Goal: Task Accomplishment & Management: Use online tool/utility

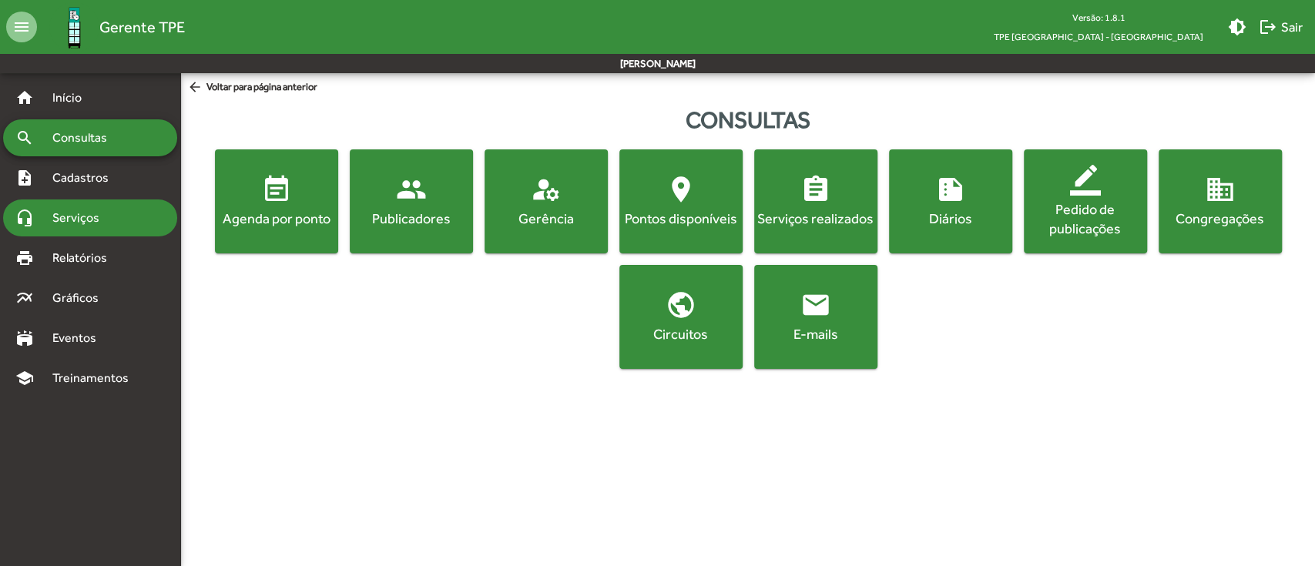
click at [79, 211] on span "Serviços" at bounding box center [81, 218] width 77 height 18
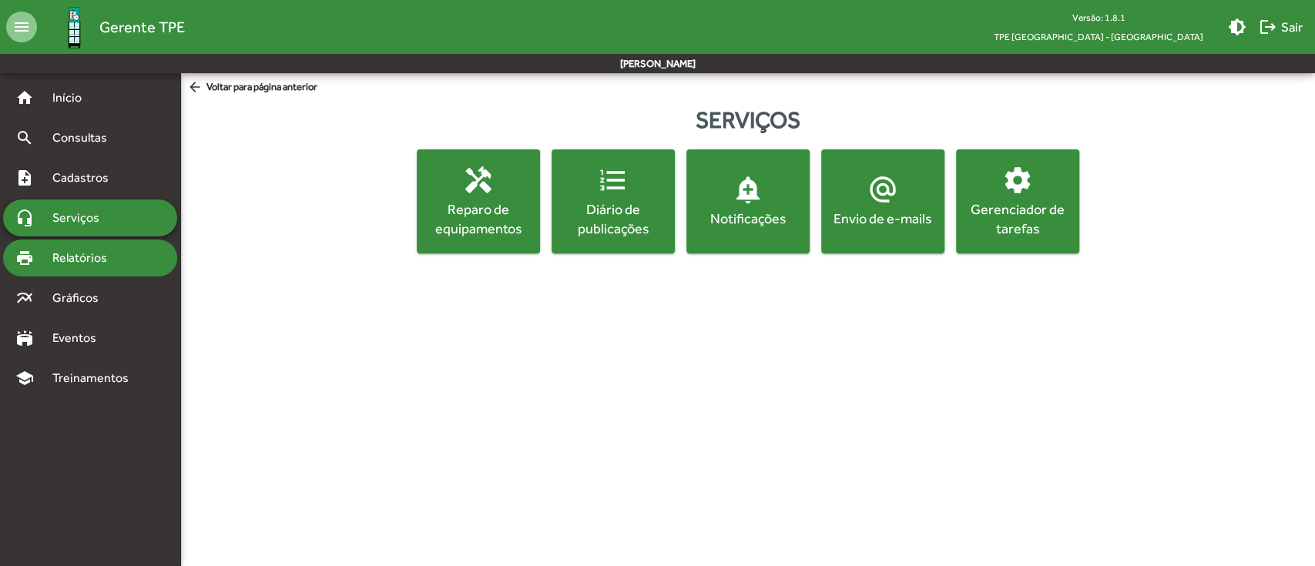
click at [80, 253] on span "Relatórios" at bounding box center [85, 258] width 84 height 18
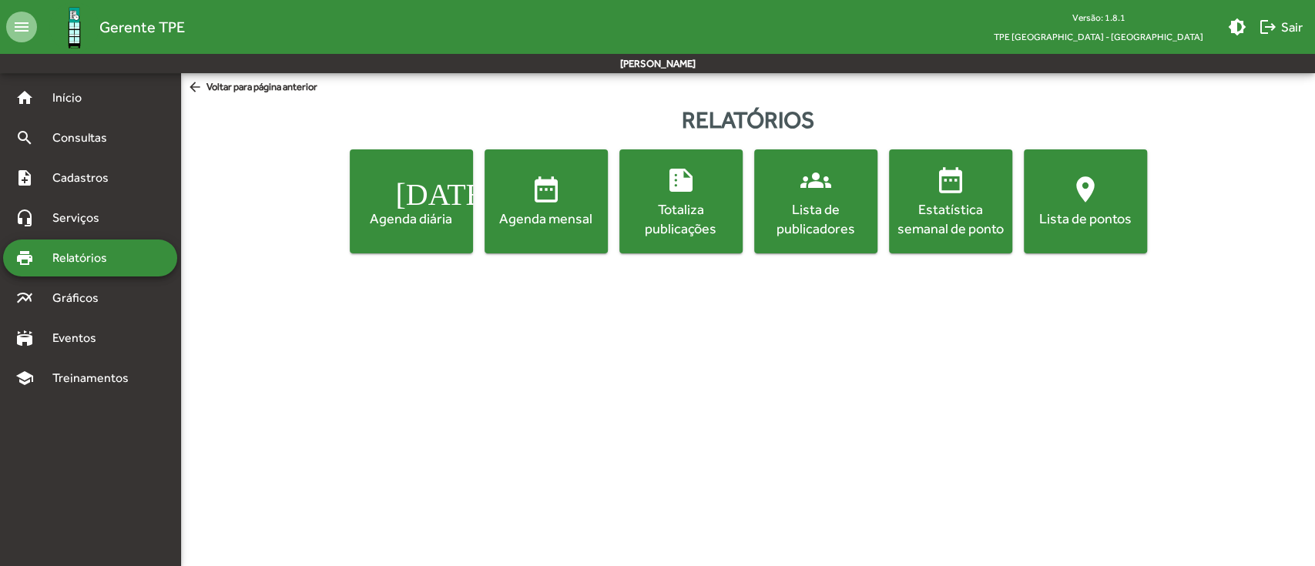
click at [1071, 209] on div "Lista de pontos" at bounding box center [1085, 218] width 117 height 19
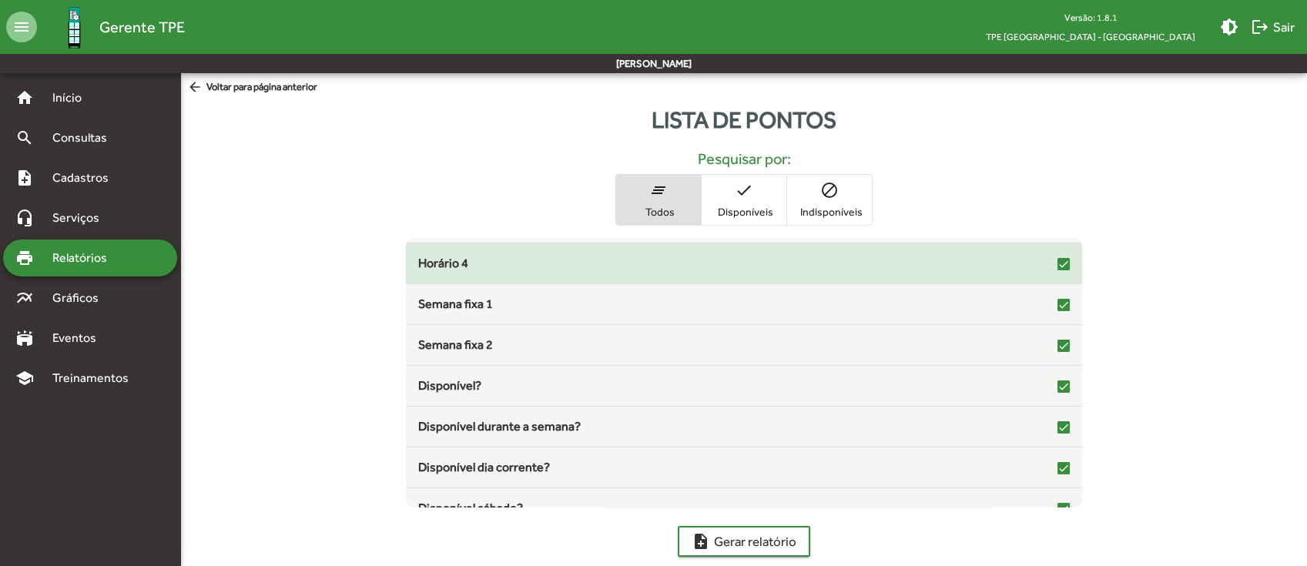
scroll to position [340, 0]
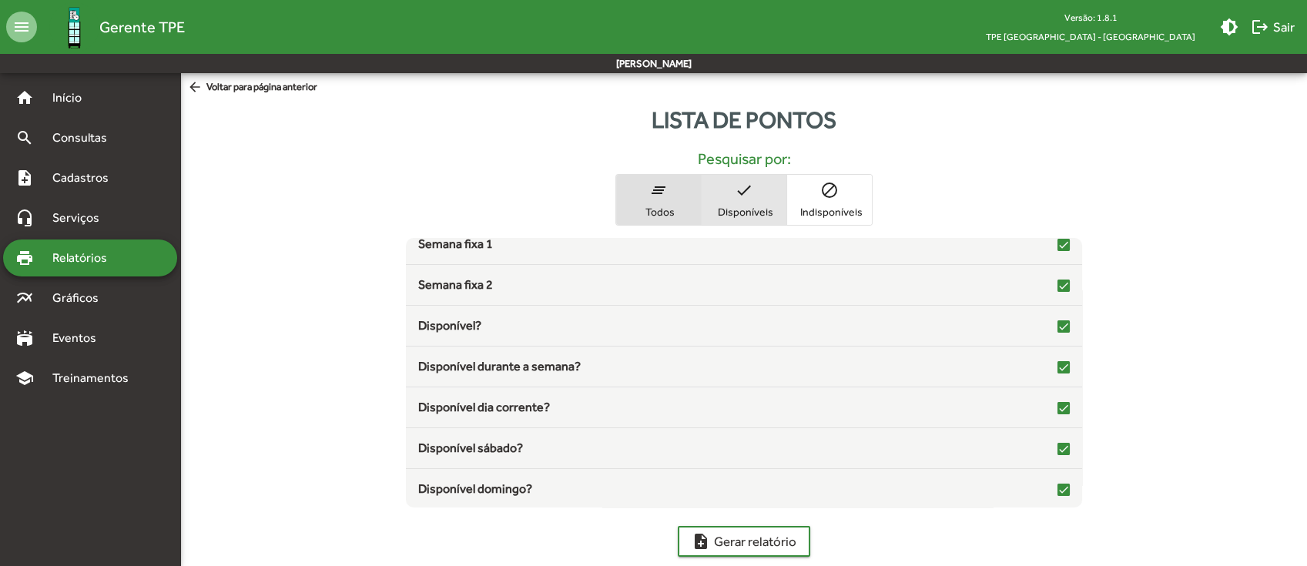
click at [740, 200] on span "check Disponíveis" at bounding box center [744, 200] width 85 height 50
click at [846, 202] on span "block Indisponíveis" at bounding box center [829, 200] width 85 height 50
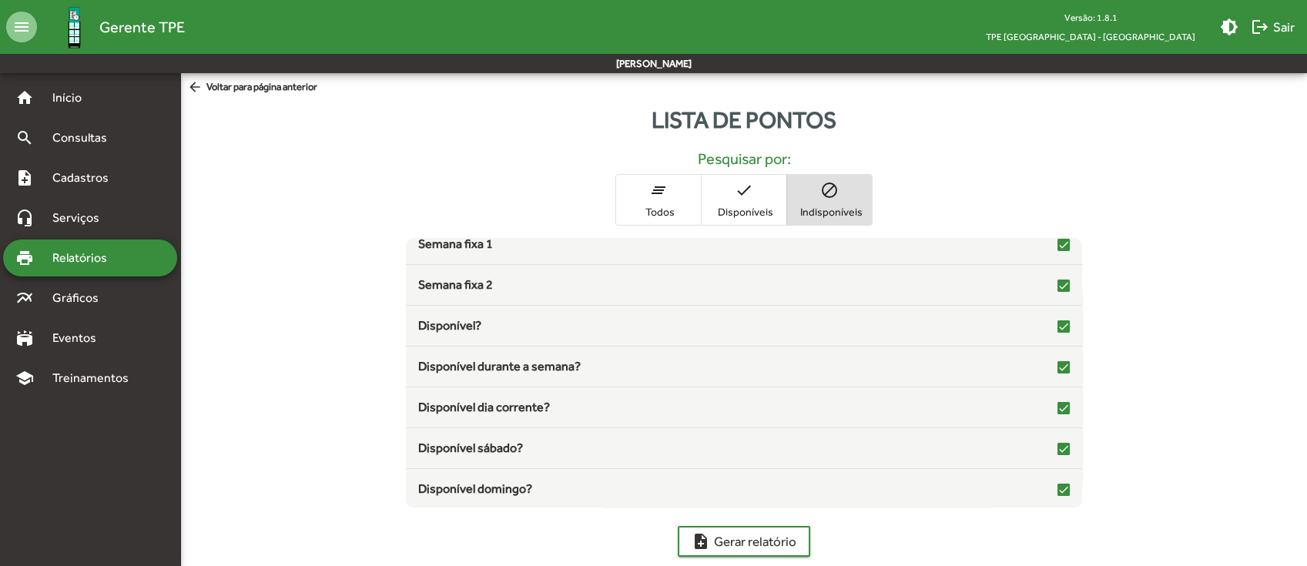
click at [689, 208] on span "Todos" at bounding box center [658, 212] width 77 height 14
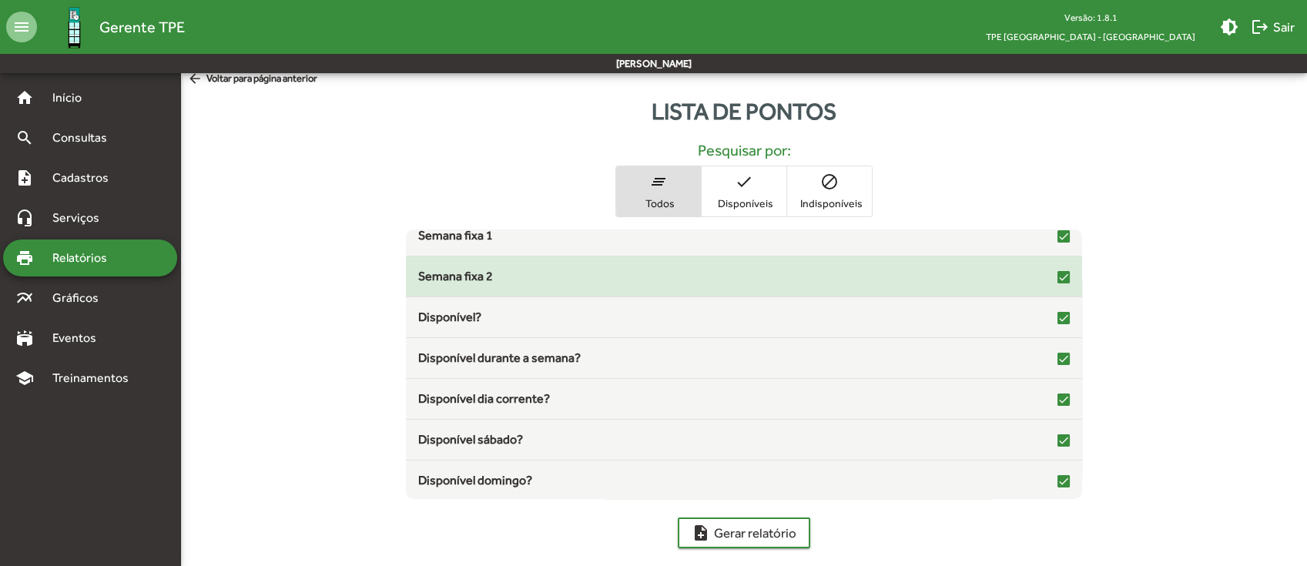
scroll to position [0, 0]
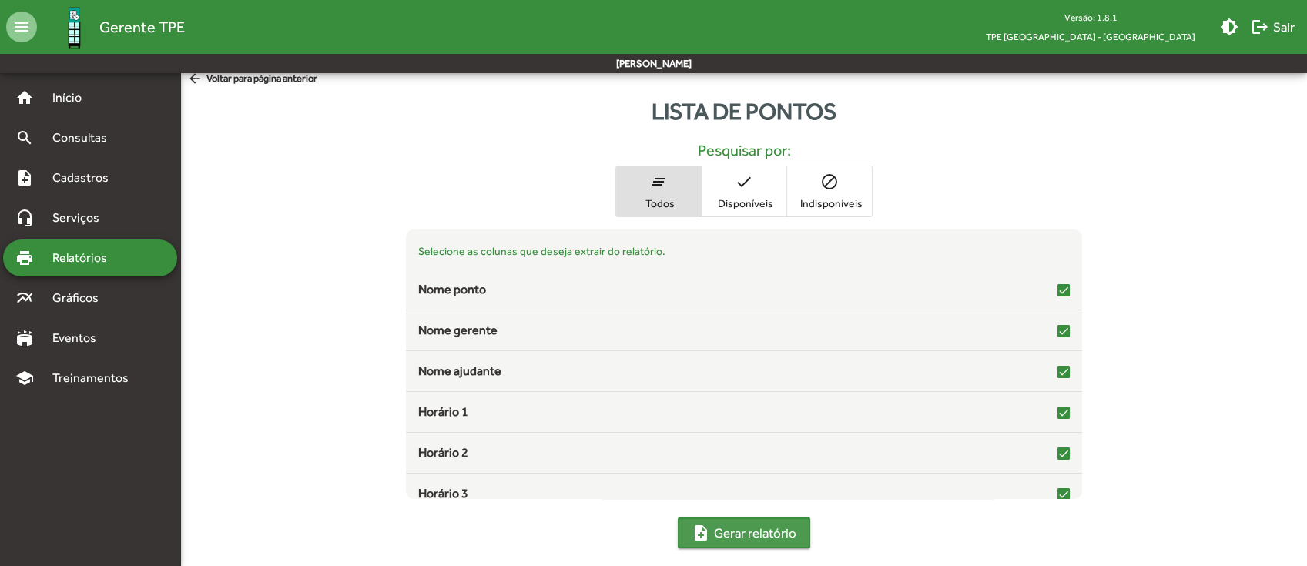
click at [704, 537] on mat-icon "note_add" at bounding box center [701, 533] width 18 height 18
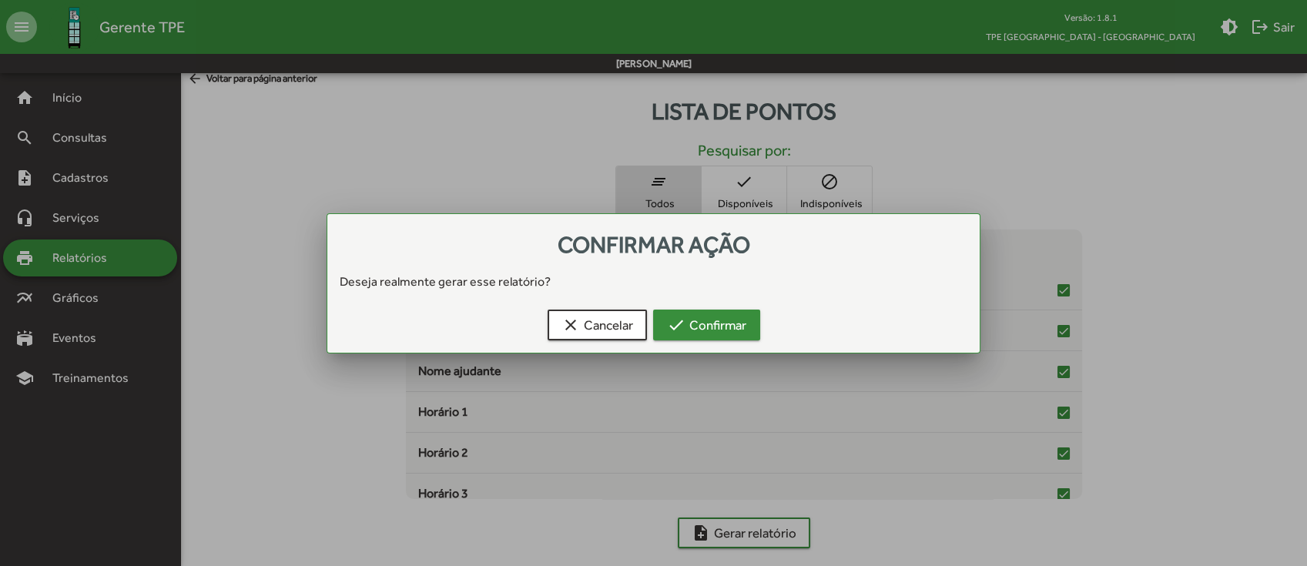
click at [682, 321] on mat-icon "check" at bounding box center [676, 325] width 18 height 18
